Goal: Transaction & Acquisition: Purchase product/service

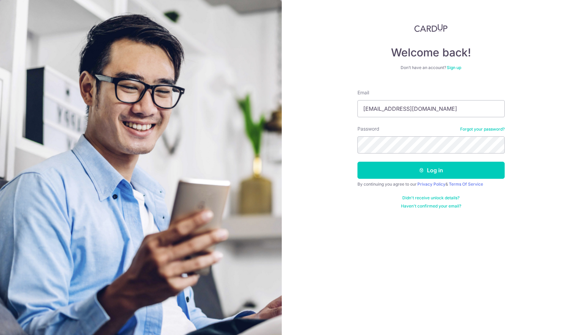
type input "[EMAIL_ADDRESS][DOMAIN_NAME]"
click at [357, 162] on button "Log in" at bounding box center [430, 170] width 147 height 17
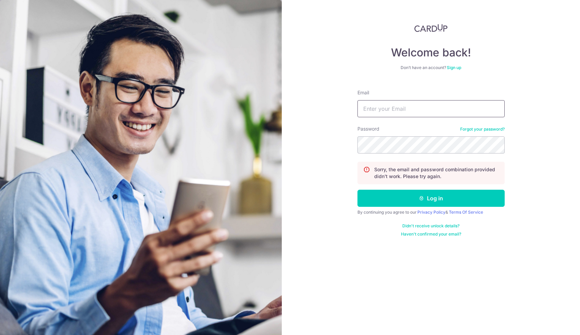
click at [419, 110] on input "Email" at bounding box center [430, 108] width 147 height 17
type input "isaiahwu93@gmail.com"
click at [357, 190] on button "Log in" at bounding box center [430, 198] width 147 height 17
click at [457, 108] on input "Email" at bounding box center [430, 108] width 147 height 17
type input "[EMAIL_ADDRESS][DOMAIN_NAME]"
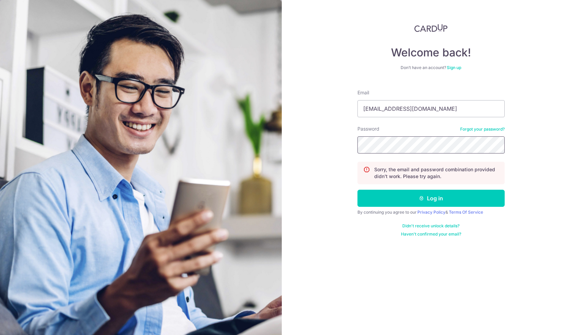
click at [357, 190] on button "Log in" at bounding box center [430, 198] width 147 height 17
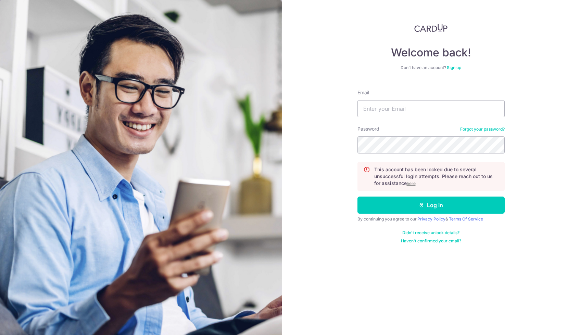
click at [412, 184] on u "here" at bounding box center [411, 183] width 9 height 5
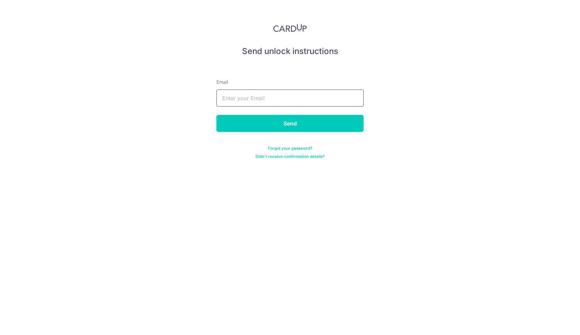
click at [342, 100] on input "text" at bounding box center [289, 98] width 147 height 17
type input "[EMAIL_ADDRESS][DOMAIN_NAME]"
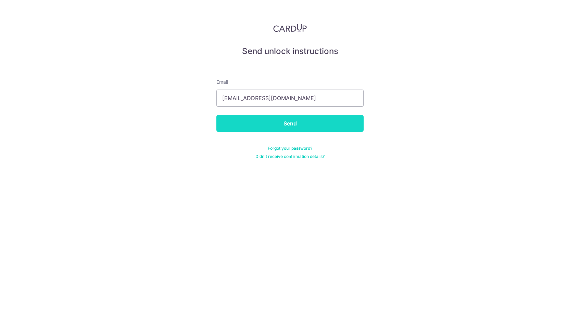
click at [289, 119] on input "Send" at bounding box center [289, 123] width 147 height 17
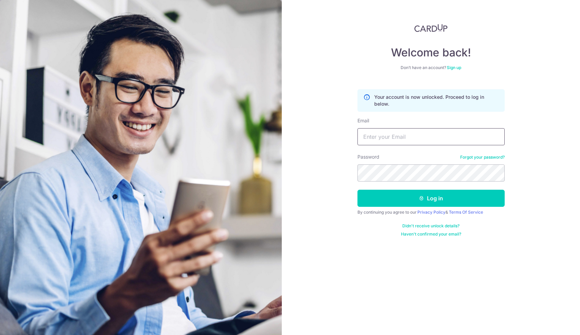
click at [394, 138] on input "Email" at bounding box center [430, 136] width 147 height 17
type input "[EMAIL_ADDRESS][DOMAIN_NAME]"
click at [357, 190] on button "Log in" at bounding box center [430, 198] width 147 height 17
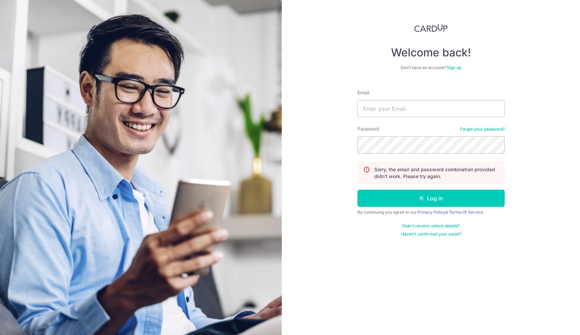
click at [483, 127] on link "Forgot your password?" at bounding box center [482, 129] width 44 height 5
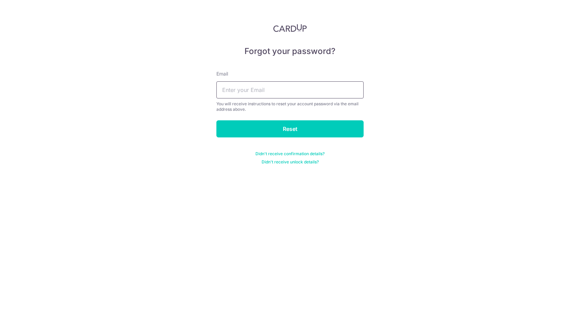
click at [325, 95] on input "text" at bounding box center [289, 89] width 147 height 17
type input "isaiahwu93@gmail.com"
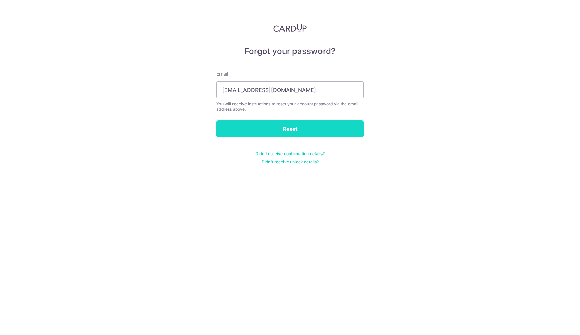
click at [296, 122] on input "Reset" at bounding box center [289, 128] width 147 height 17
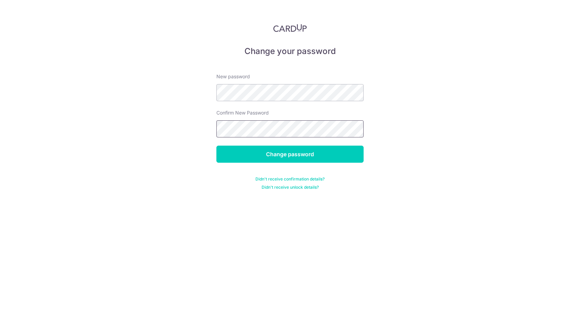
click at [216, 146] on input "Change password" at bounding box center [289, 154] width 147 height 17
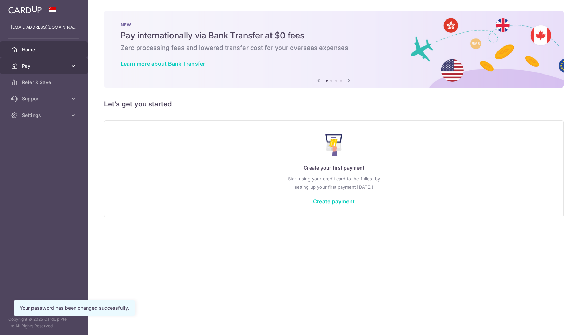
click at [40, 57] on body "isaiahwu93@gmail.com Home Pay Payments Recipients Cards Refer & Save Support FA…" at bounding box center [290, 167] width 580 height 335
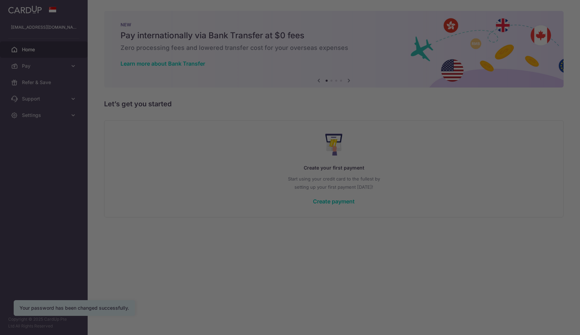
click at [43, 65] on div at bounding box center [292, 169] width 585 height 339
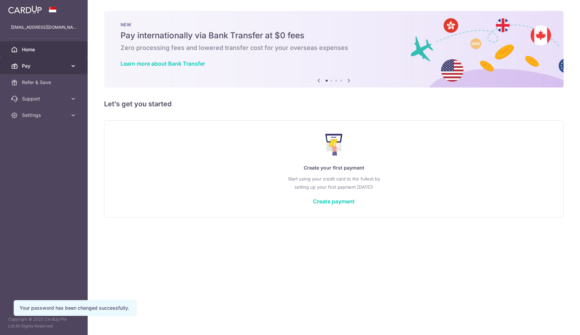
click at [13, 64] on icon at bounding box center [14, 66] width 7 height 7
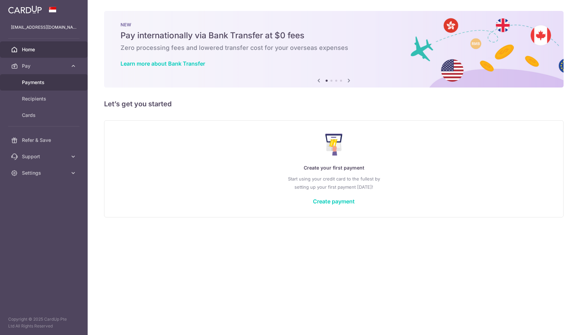
click at [37, 86] on link "Payments" at bounding box center [44, 82] width 88 height 16
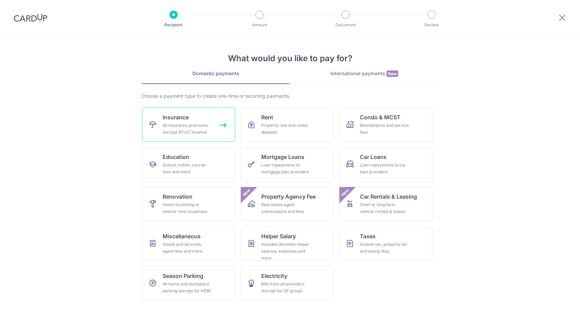
click at [214, 133] on link "Insurance All insurance premiums (except NTUC Income)" at bounding box center [188, 125] width 93 height 34
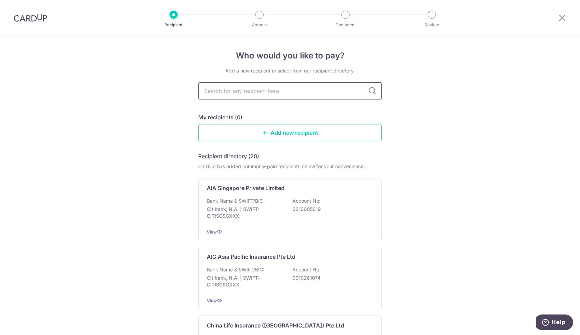
click at [264, 83] on input "text" at bounding box center [289, 90] width 183 height 17
click at [266, 87] on input "text" at bounding box center [289, 90] width 183 height 17
type input "great"
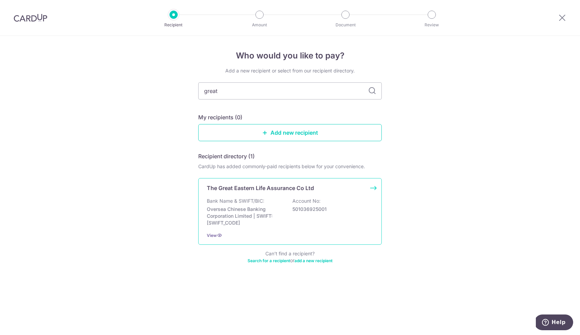
click at [281, 179] on div "The Great Eastern Life Assurance Co Ltd Bank Name & SWIFT/BIC: Oversea Chinese …" at bounding box center [289, 211] width 183 height 67
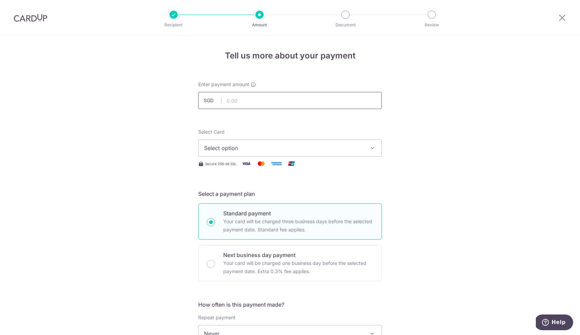
click at [338, 98] on input "text" at bounding box center [289, 100] width 183 height 17
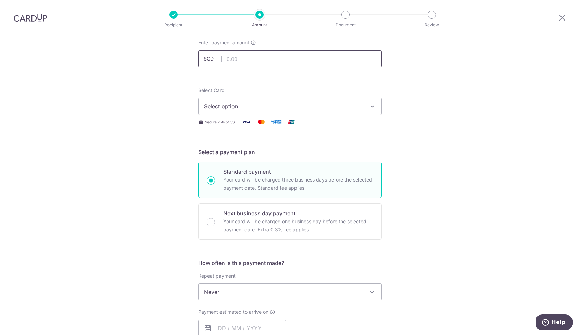
scroll to position [82, 0]
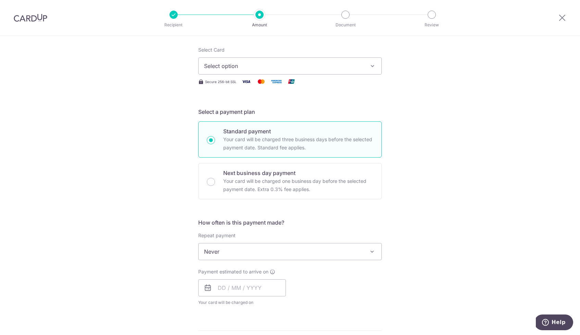
click at [342, 249] on span "Never" at bounding box center [289, 252] width 183 height 16
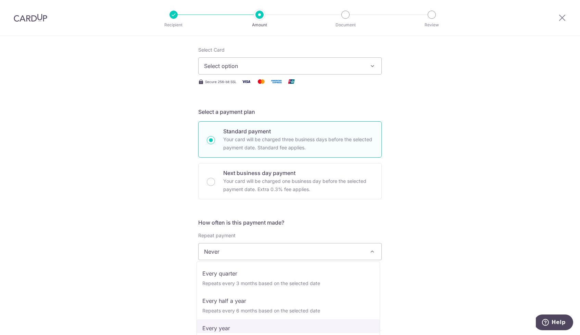
select select "6"
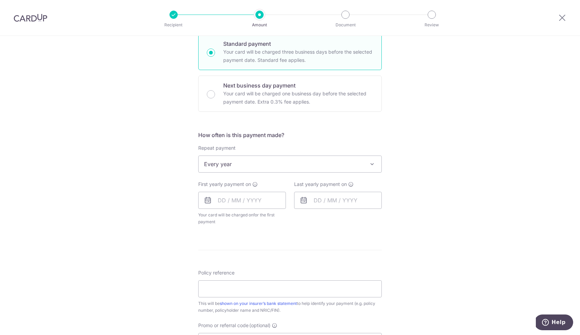
scroll to position [0, 0]
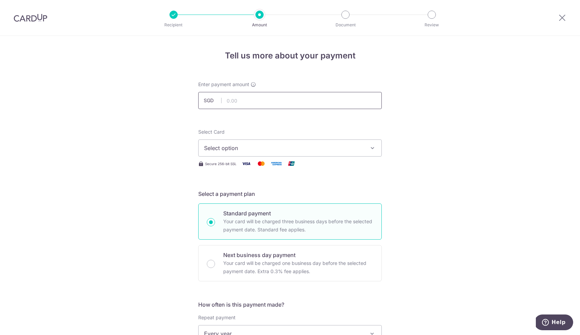
click at [261, 104] on input "text" at bounding box center [289, 100] width 183 height 17
type input "2,929.70"
click at [212, 147] on span "Select option" at bounding box center [283, 148] width 159 height 8
click at [235, 165] on span "Add credit card" at bounding box center [295, 167] width 159 height 7
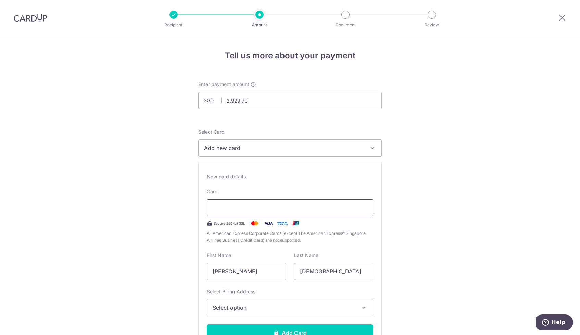
type input "01 / 2028"
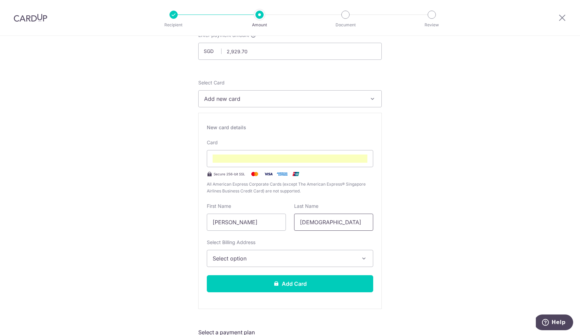
scroll to position [55, 0]
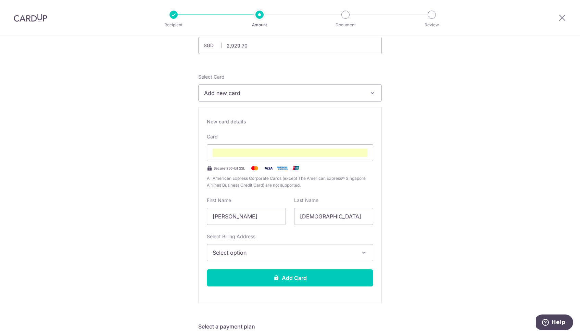
click at [314, 253] on span "Select option" at bounding box center [283, 253] width 142 height 8
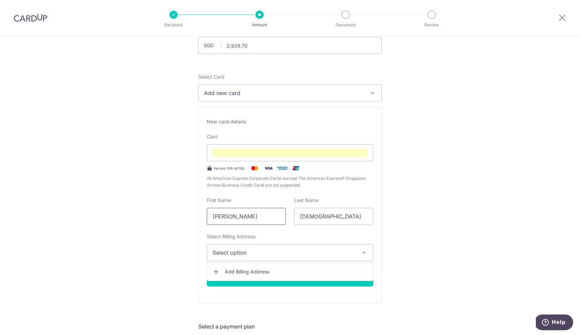
drag, startPoint x: 272, startPoint y: 216, endPoint x: 165, endPoint y: 218, distance: 106.8
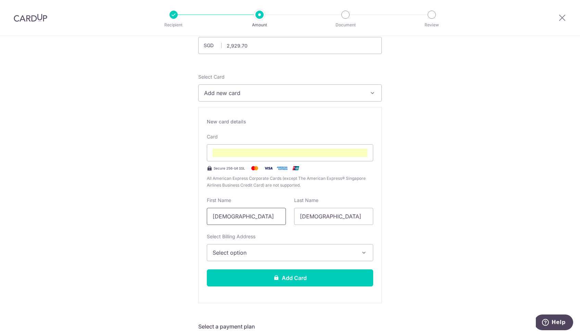
type input "[DEMOGRAPHIC_DATA]"
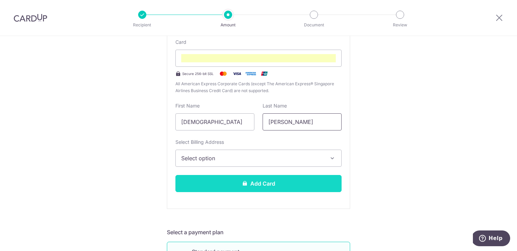
scroll to position [178, 0]
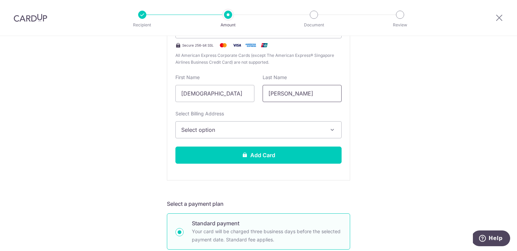
type input "Wu"
click at [272, 127] on span "Select option" at bounding box center [252, 130] width 142 height 8
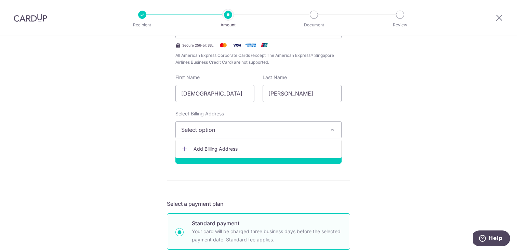
click at [257, 147] on span "Add Billing Address" at bounding box center [265, 148] width 142 height 7
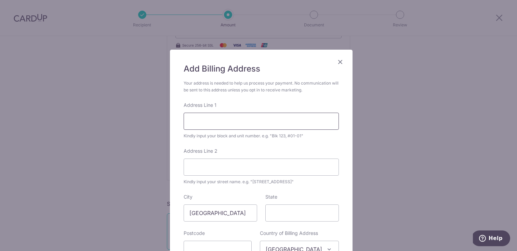
click at [265, 125] on input "Address Line 1" at bounding box center [261, 121] width 155 height 17
type input "T"
type input "#08-11"
click at [256, 167] on input "Address Line 2" at bounding box center [261, 166] width 155 height 17
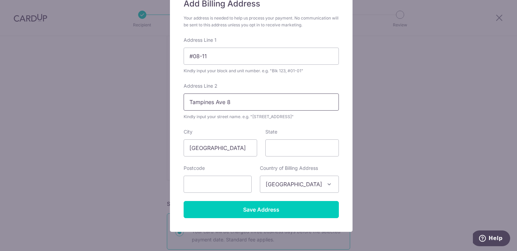
scroll to position [78, 0]
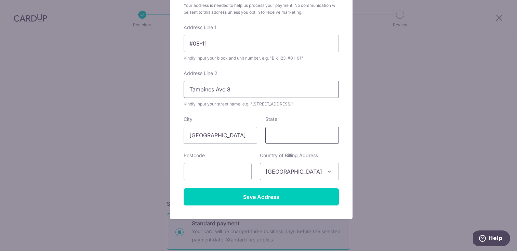
type input "Tampines Ave 8"
click at [282, 143] on input "State" at bounding box center [303, 135] width 74 height 17
type input "[GEOGRAPHIC_DATA]"
click at [235, 175] on input "text" at bounding box center [218, 171] width 68 height 17
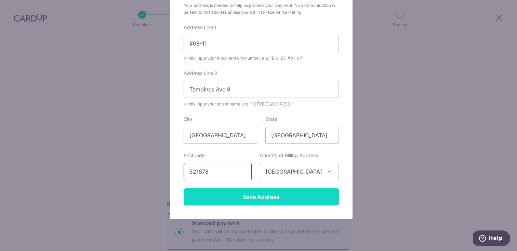
type input "521878"
click at [267, 199] on input "Save Address" at bounding box center [261, 196] width 155 height 17
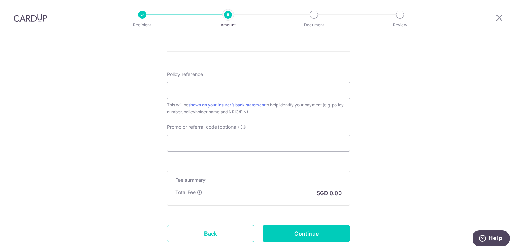
scroll to position [569, 0]
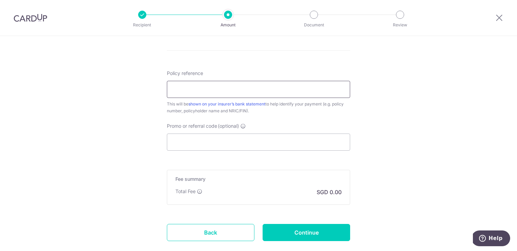
click at [306, 94] on input "Policy reference" at bounding box center [258, 89] width 183 height 17
type input "1"
type input "0241843545"
click at [321, 125] on div "Promo or referral code (optional) The discounted fee will be shown on the revie…" at bounding box center [258, 136] width 183 height 28
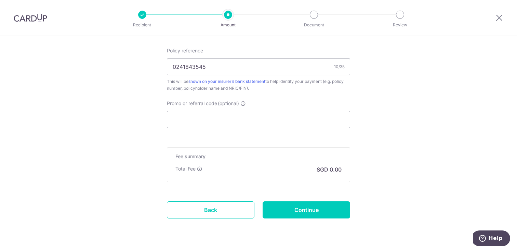
scroll to position [594, 0]
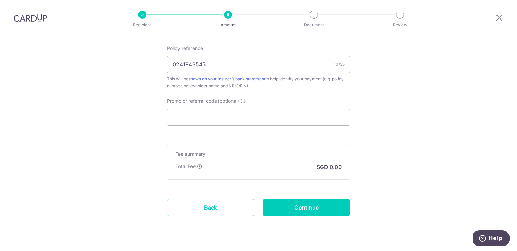
click at [299, 150] on div "Fee summary Base fee Extend fee Next-day fee Total Fee SGD 0.00" at bounding box center [258, 162] width 183 height 35
click at [302, 121] on input "Promo or referral code (optional)" at bounding box center [258, 116] width 183 height 17
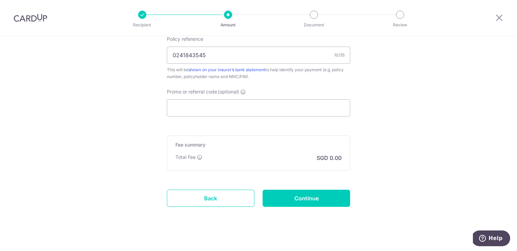
scroll to position [610, 0]
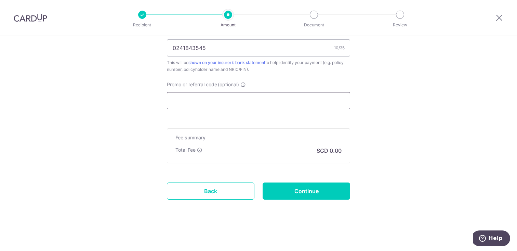
click at [260, 97] on input "Promo or referral code (optional)" at bounding box center [258, 100] width 183 height 17
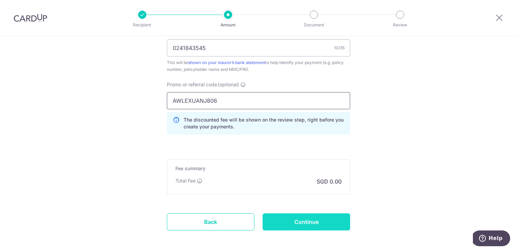
type input "AWLEXUANJ806"
click at [312, 215] on input "Continue" at bounding box center [307, 221] width 88 height 17
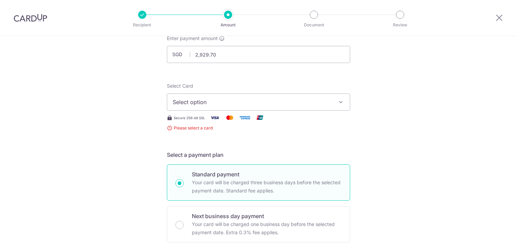
scroll to position [32, 0]
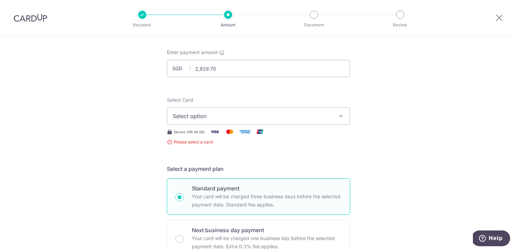
click at [298, 113] on span "Select option" at bounding box center [252, 116] width 159 height 8
click at [289, 134] on span "Add credit card" at bounding box center [264, 135] width 159 height 7
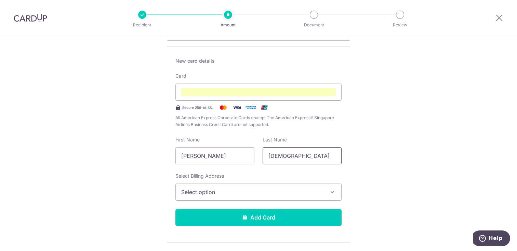
scroll to position [123, 0]
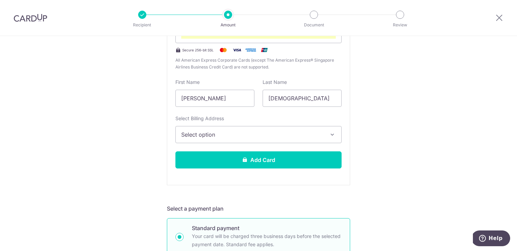
scroll to position [185, 0]
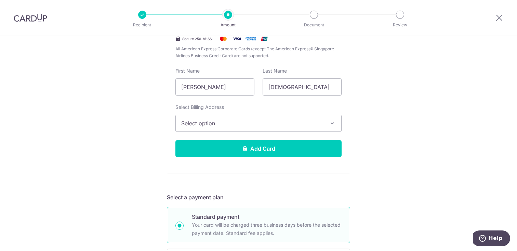
click at [321, 126] on span "Select option" at bounding box center [252, 123] width 142 height 8
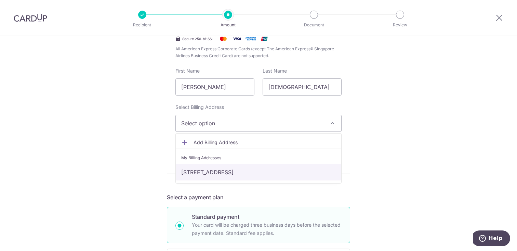
click at [291, 165] on link "[STREET_ADDRESS]" at bounding box center [259, 172] width 166 height 16
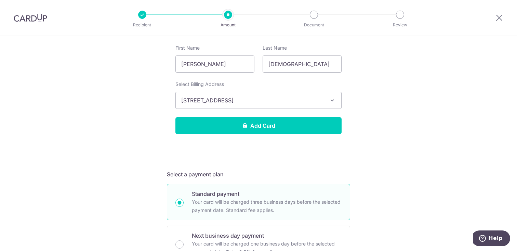
scroll to position [209, 0]
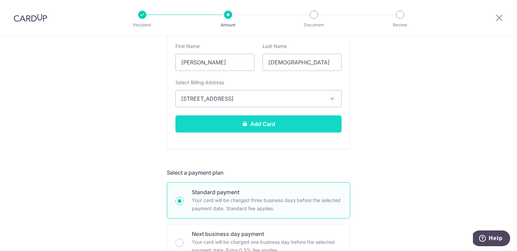
click at [296, 124] on button "Add Card" at bounding box center [259, 123] width 166 height 17
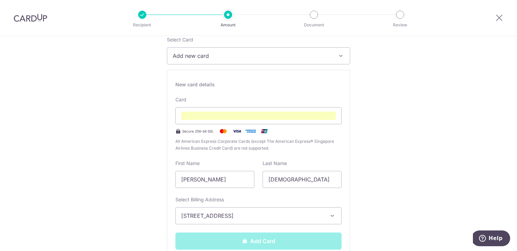
scroll to position [40, 0]
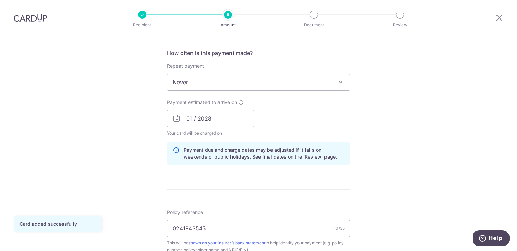
scroll to position [279, 0]
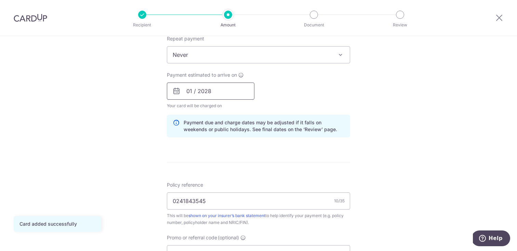
click at [213, 97] on input "01 / 2028" at bounding box center [211, 90] width 88 height 17
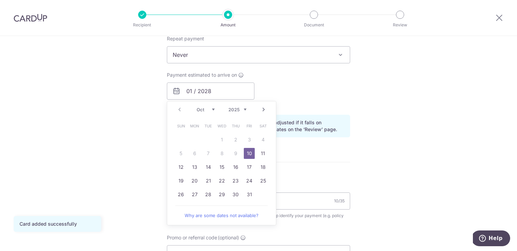
click at [249, 153] on link "10" at bounding box center [249, 153] width 11 height 11
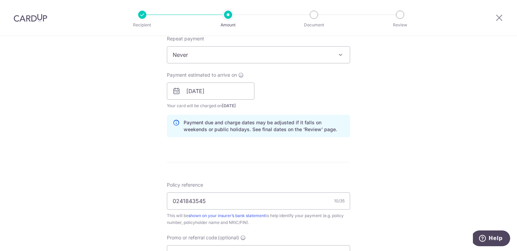
click at [283, 83] on div "Payment estimated to arrive on 10/10/2025 Prev Next Oct Nov Dec 2025 2026 2027 …" at bounding box center [259, 91] width 192 height 38
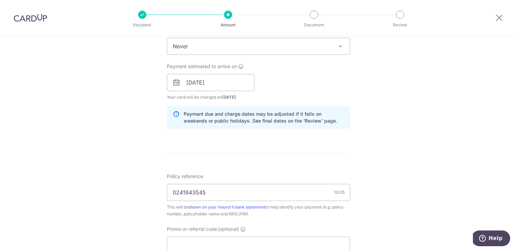
scroll to position [293, 0]
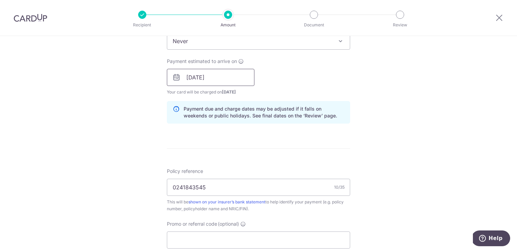
click at [229, 80] on input "[DATE]" at bounding box center [211, 77] width 88 height 17
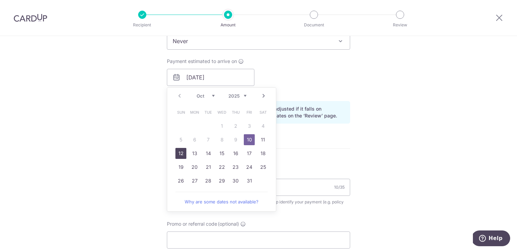
click at [178, 150] on link "12" at bounding box center [181, 153] width 11 height 11
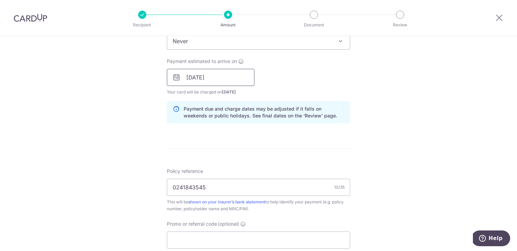
click at [237, 77] on input "12/10/2025" at bounding box center [211, 77] width 88 height 17
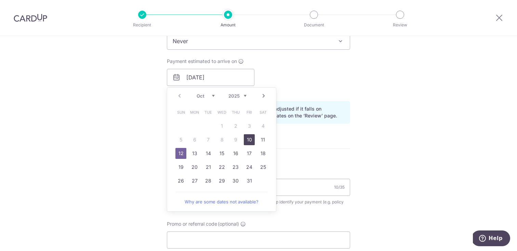
click at [245, 142] on link "10" at bounding box center [249, 139] width 11 height 11
type input "[DATE]"
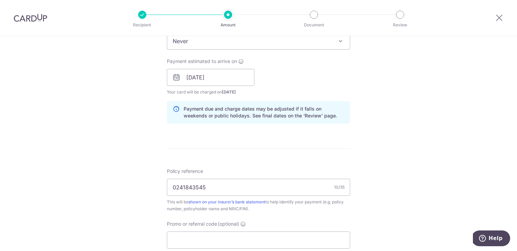
click at [284, 78] on div "Payment estimated to arrive on 10/10/2025 Prev Next Oct Nov Dec 2025 2026 2027 …" at bounding box center [259, 77] width 192 height 38
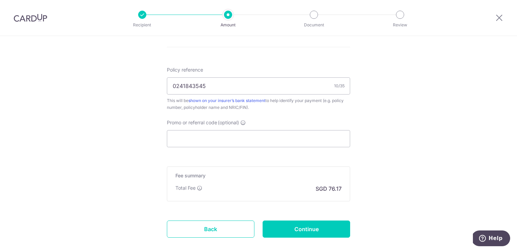
scroll to position [432, 0]
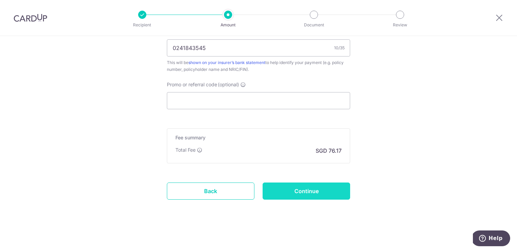
click at [274, 193] on input "Continue" at bounding box center [307, 190] width 88 height 17
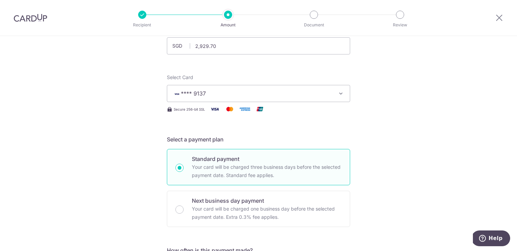
scroll to position [45, 0]
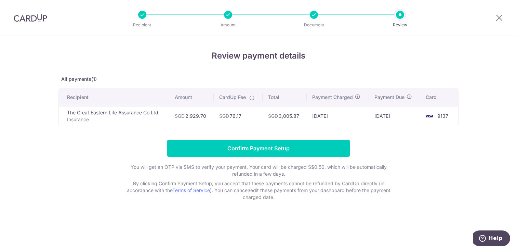
click at [231, 19] on div "Recipient Amount Document Review" at bounding box center [272, 18] width 294 height 36
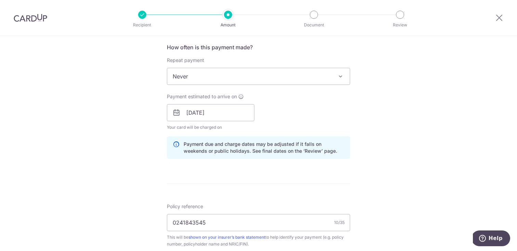
scroll to position [324, 0]
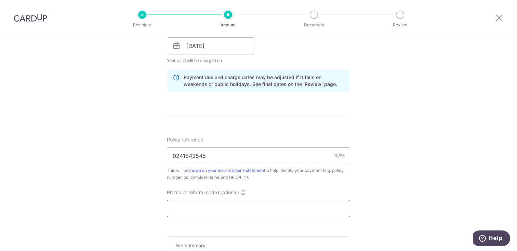
click at [230, 210] on input "Promo or referral code (optional)" at bounding box center [258, 208] width 183 height 17
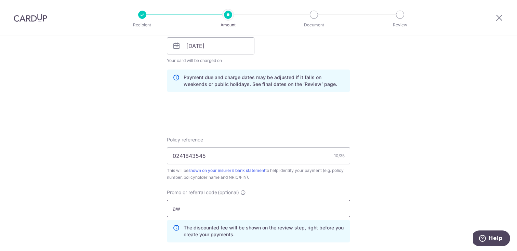
type input "a"
type input "AWLEXUANJ806"
click at [298, 189] on div "Promo or referral code (optional) AWLEXUANJ806 The discounted fee will be shown…" at bounding box center [258, 215] width 183 height 53
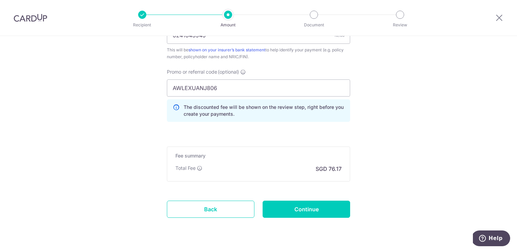
scroll to position [463, 0]
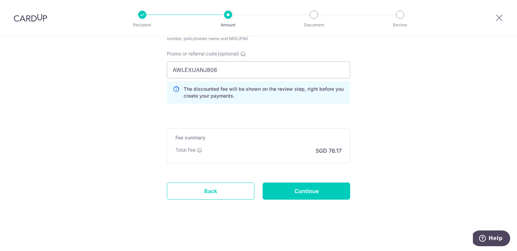
click at [310, 186] on input "Continue" at bounding box center [307, 190] width 88 height 17
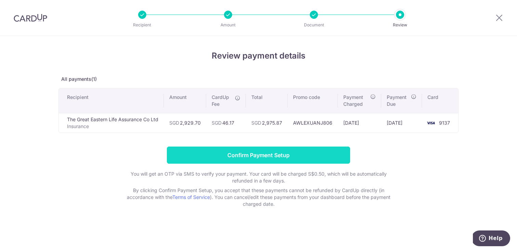
click at [345, 154] on input "Confirm Payment Setup" at bounding box center [258, 154] width 183 height 17
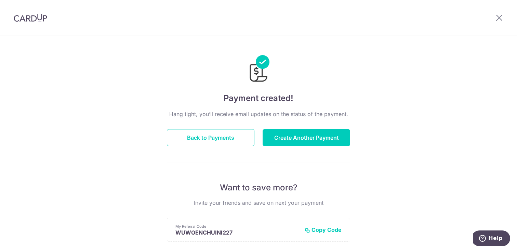
scroll to position [151, 0]
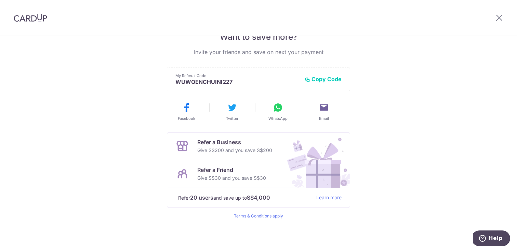
click at [495, 14] on div at bounding box center [500, 18] width 36 height 36
click at [503, 17] on icon at bounding box center [499, 17] width 8 height 9
